Goal: Navigation & Orientation: Find specific page/section

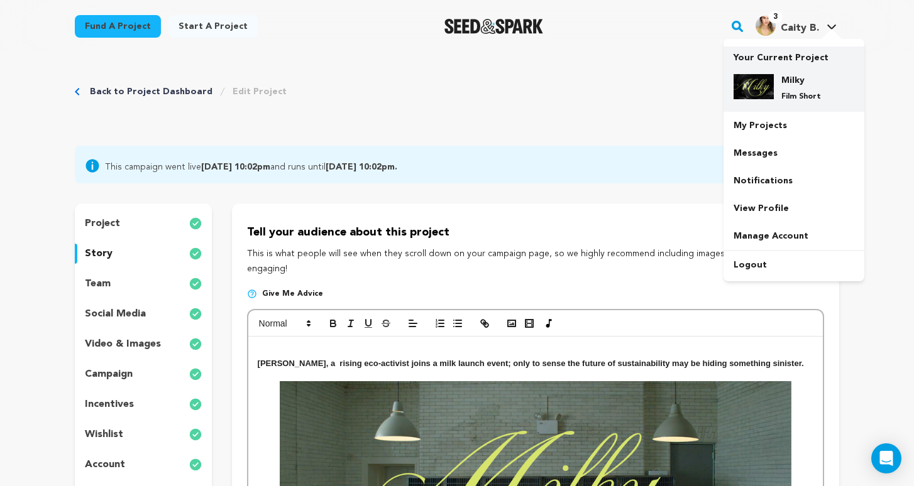
click at [795, 96] on p "Film Short" at bounding box center [803, 97] width 45 height 10
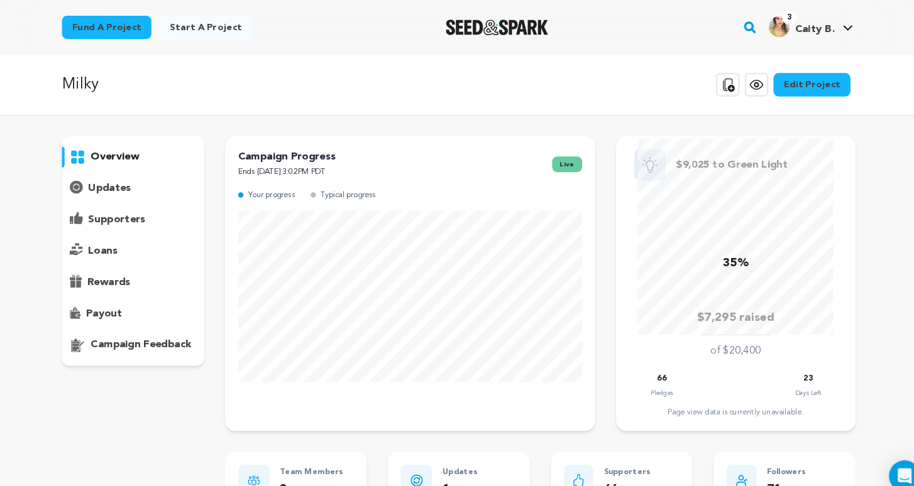
scroll to position [1, 0]
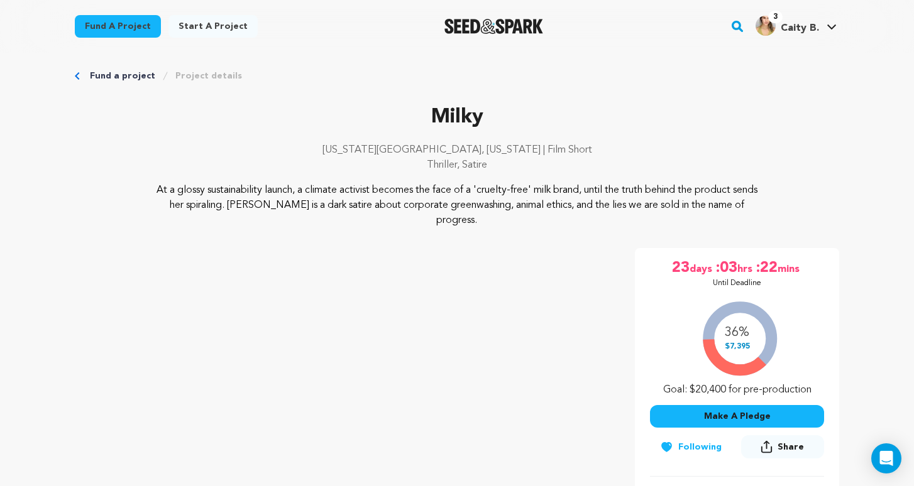
scroll to position [12, 0]
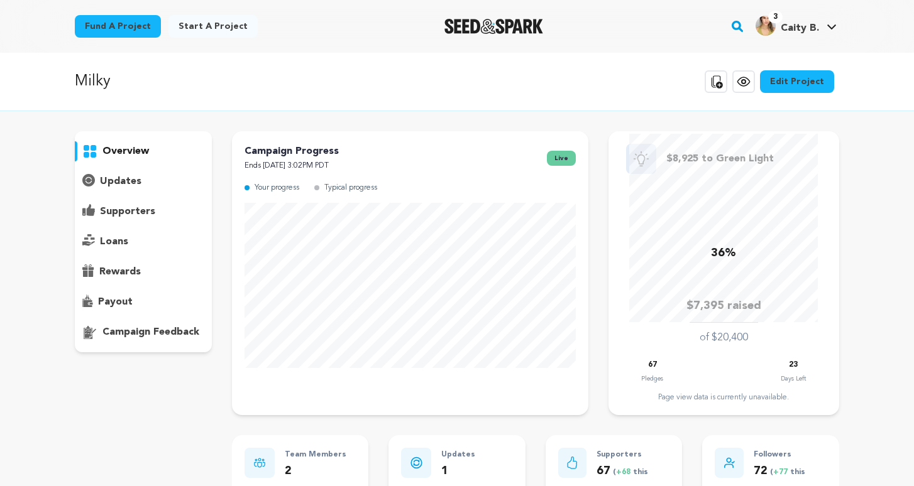
scroll to position [1, 0]
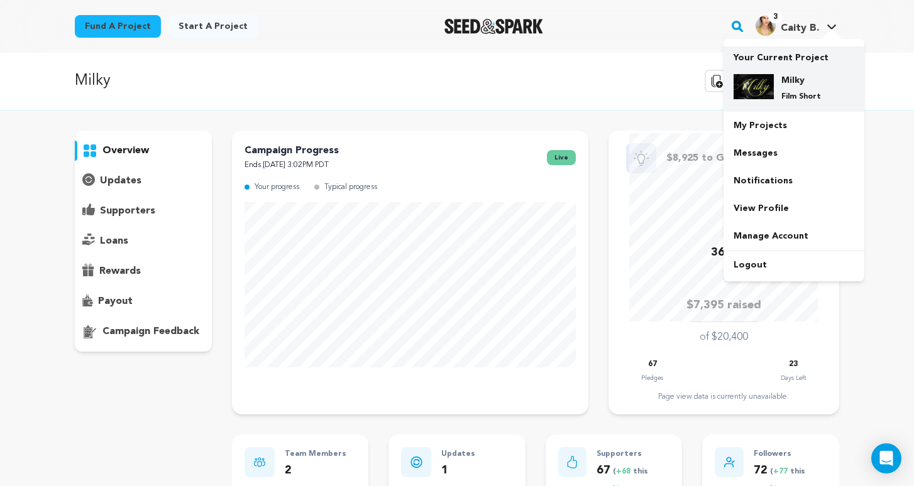
click at [807, 79] on h4 "Milky" at bounding box center [803, 80] width 45 height 13
click at [798, 86] on h4 "Milky" at bounding box center [803, 80] width 45 height 13
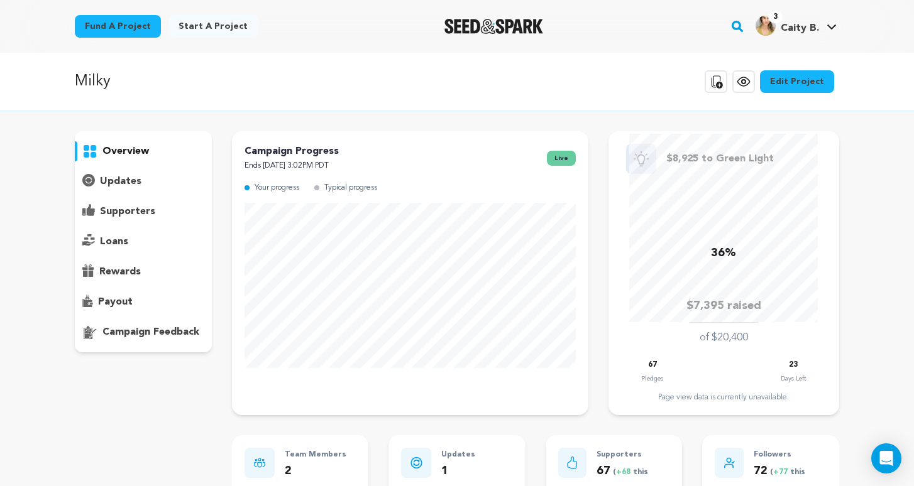
click at [517, 22] on img "Seed&Spark Homepage" at bounding box center [493, 26] width 99 height 15
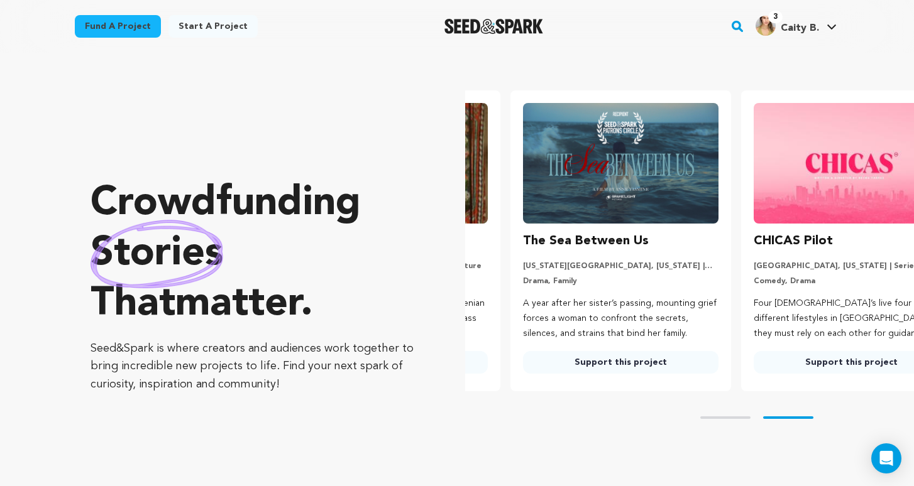
scroll to position [0, 241]
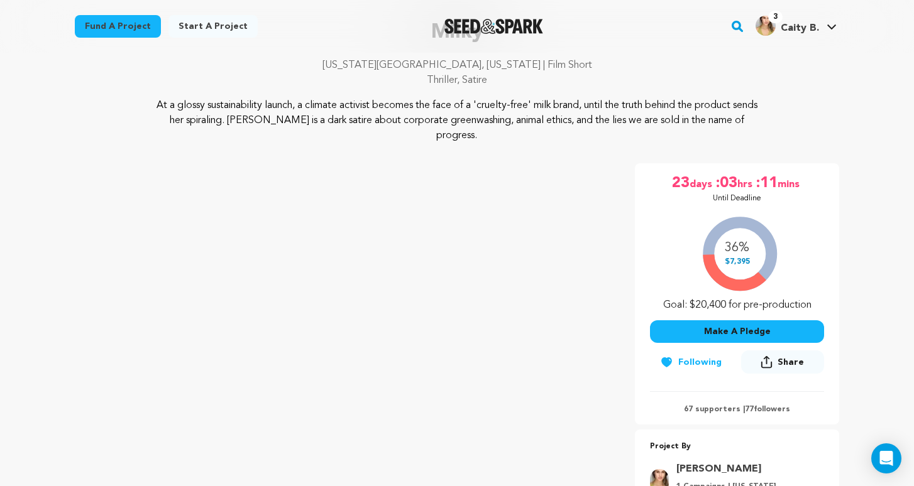
scroll to position [126, 0]
